Goal: Task Accomplishment & Management: Manage account settings

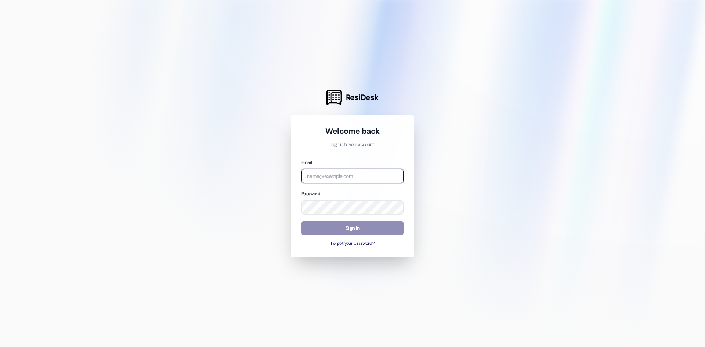
type input "[EMAIL_ADDRESS][DOMAIN_NAME]"
click at [339, 232] on button "Sign In" at bounding box center [352, 228] width 102 height 14
